Goal: Answer question/provide support

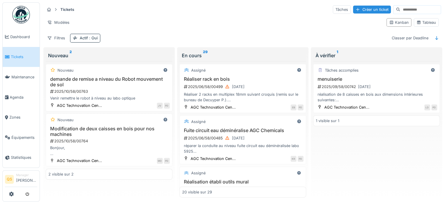
click at [159, 15] on div "Tickets Tâches Créer un ticket Modèles Kanban Tableau Filtres Actif : Oui Class…" at bounding box center [242, 23] width 401 height 43
click at [119, 136] on div "Modification de deux caisses en bois pour nos machines 2025/10/58/00764 Bonjour…" at bounding box center [108, 141] width 121 height 30
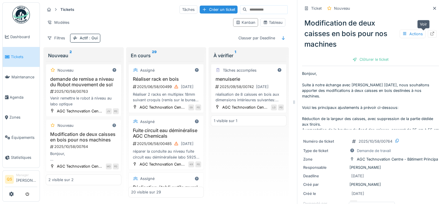
click at [430, 33] on icon at bounding box center [432, 34] width 5 height 4
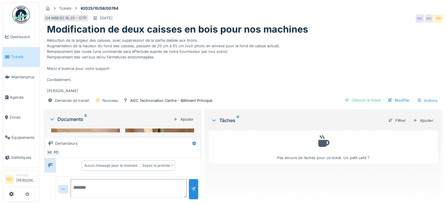
scroll to position [59, 0]
click at [83, 184] on textarea at bounding box center [129, 188] width 116 height 19
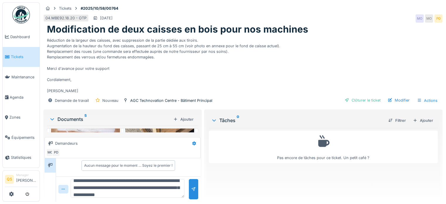
scroll to position [14, 0]
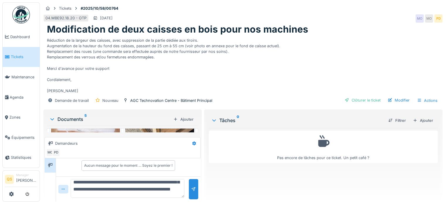
type textarea "**********"
drag, startPoint x: 155, startPoint y: 183, endPoint x: 192, endPoint y: 189, distance: 37.5
click at [192, 189] on div at bounding box center [193, 189] width 9 height 20
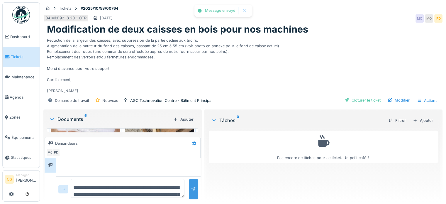
scroll to position [34, 0]
